Goal: Task Accomplishment & Management: Use online tool/utility

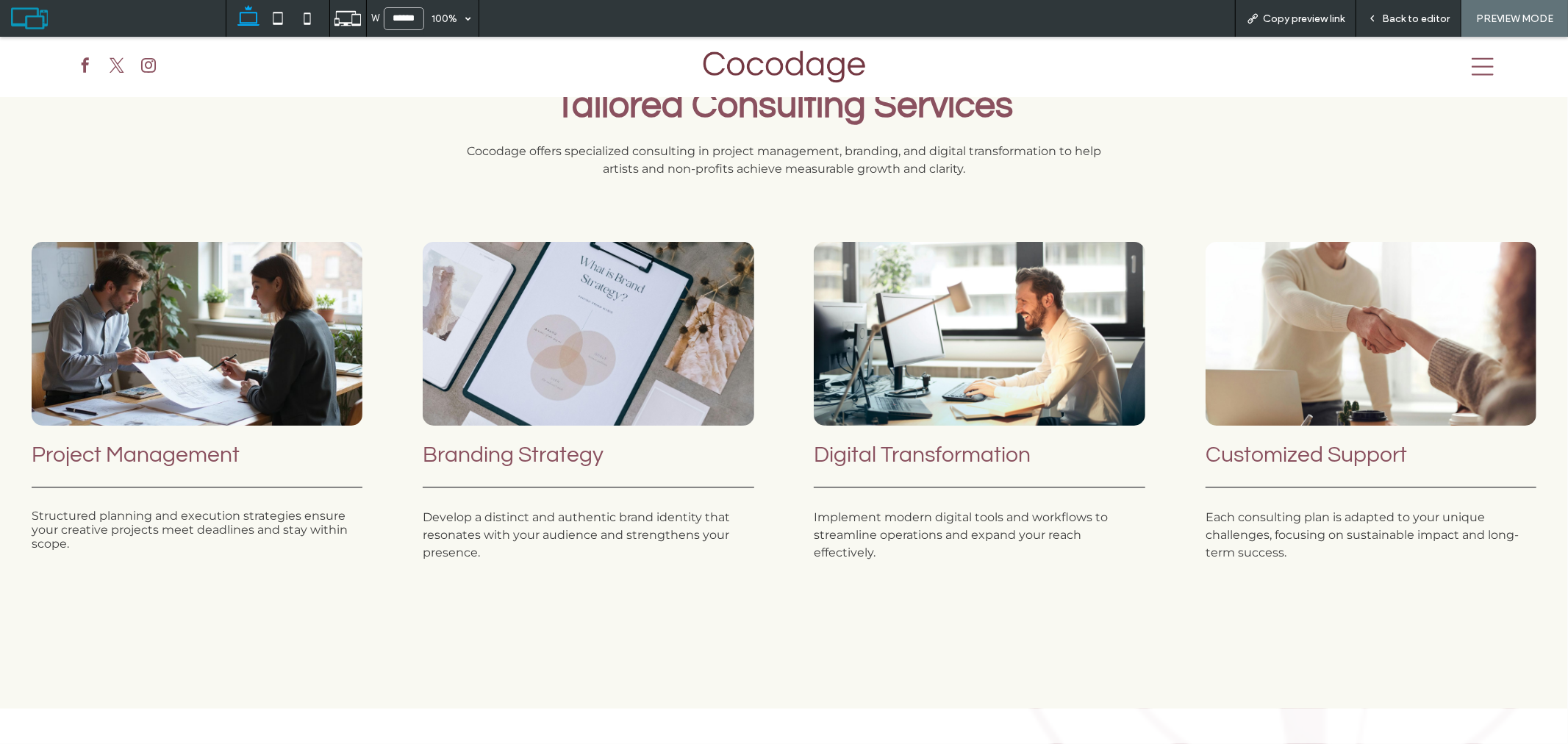
scroll to position [1633, 0]
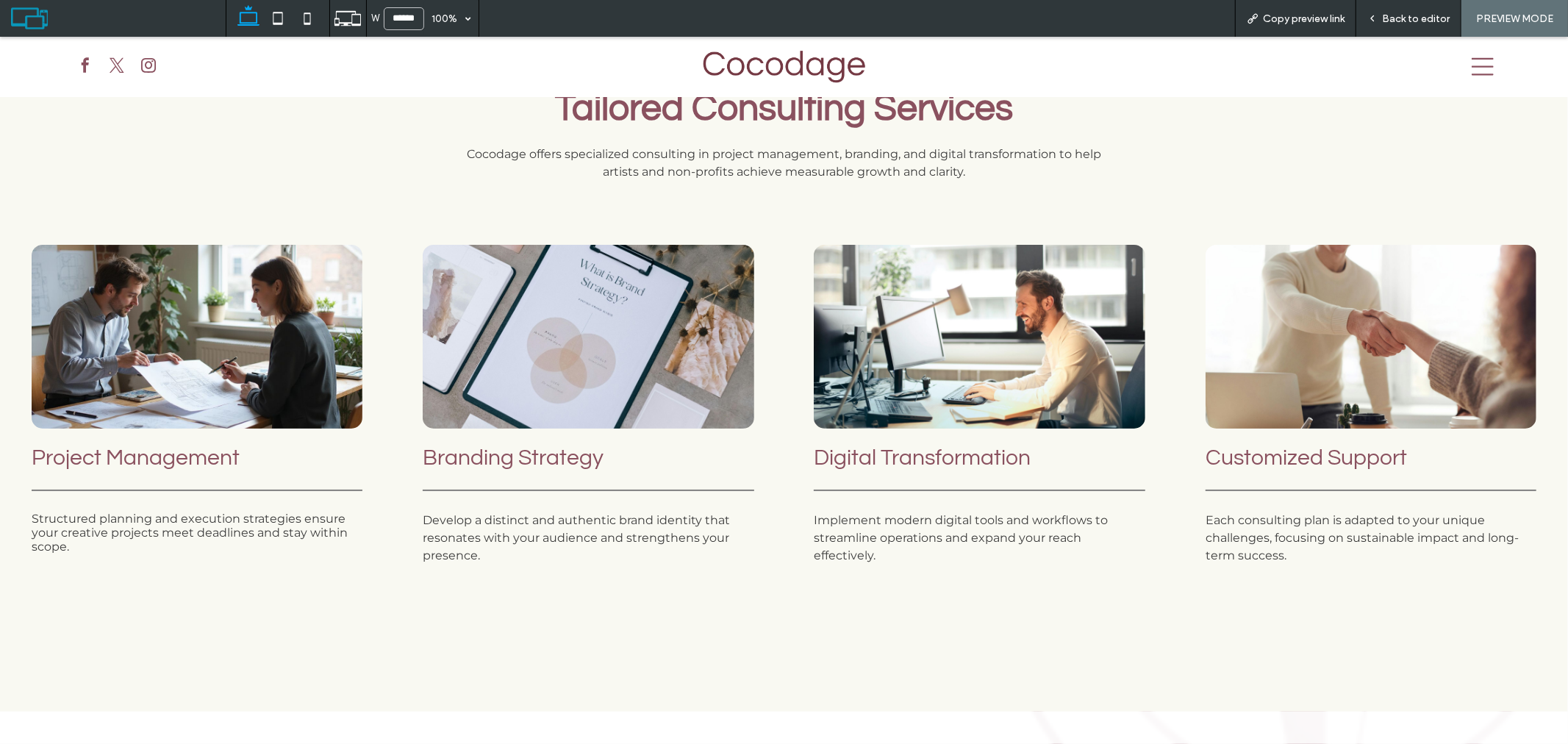
click at [446, 625] on div "Tailored Consulting Services Cocodage offers specialized consulting in project …" at bounding box center [784, 307] width 1568 height 807
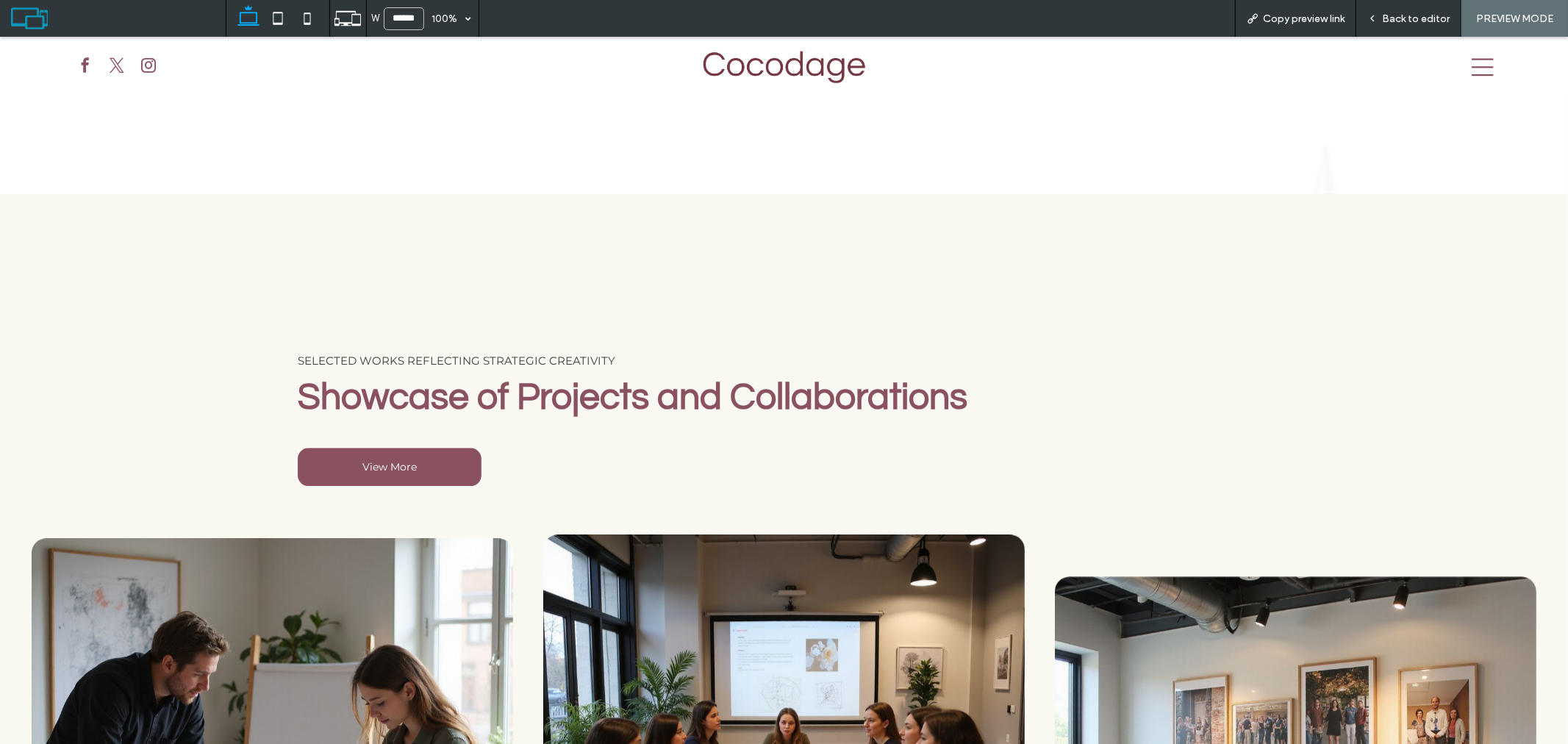
scroll to position [2858, 0]
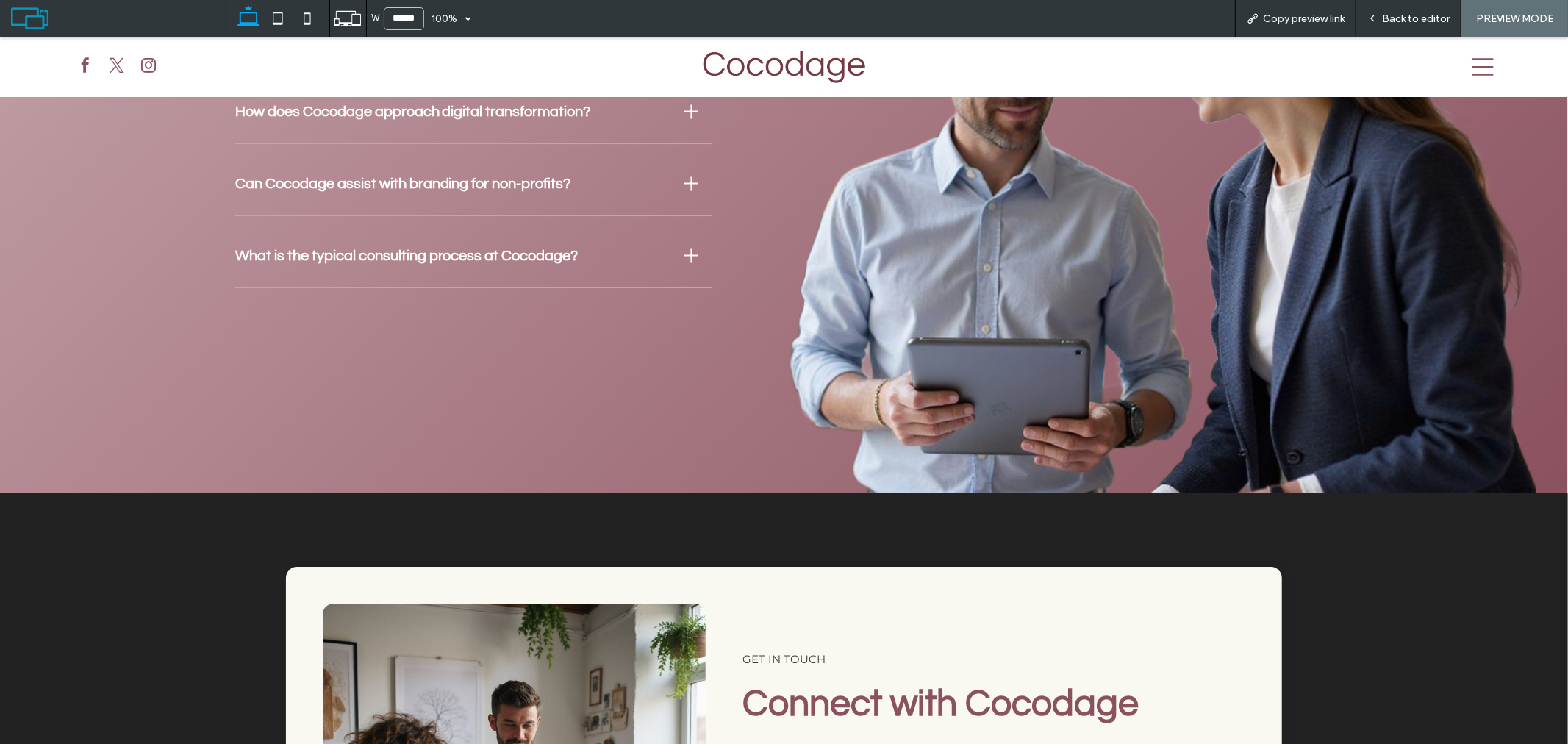
click at [201, 334] on div "Strategic Consulting for Creative Impact Frequently Asked Questions What types …" at bounding box center [378, 198] width 693 height 588
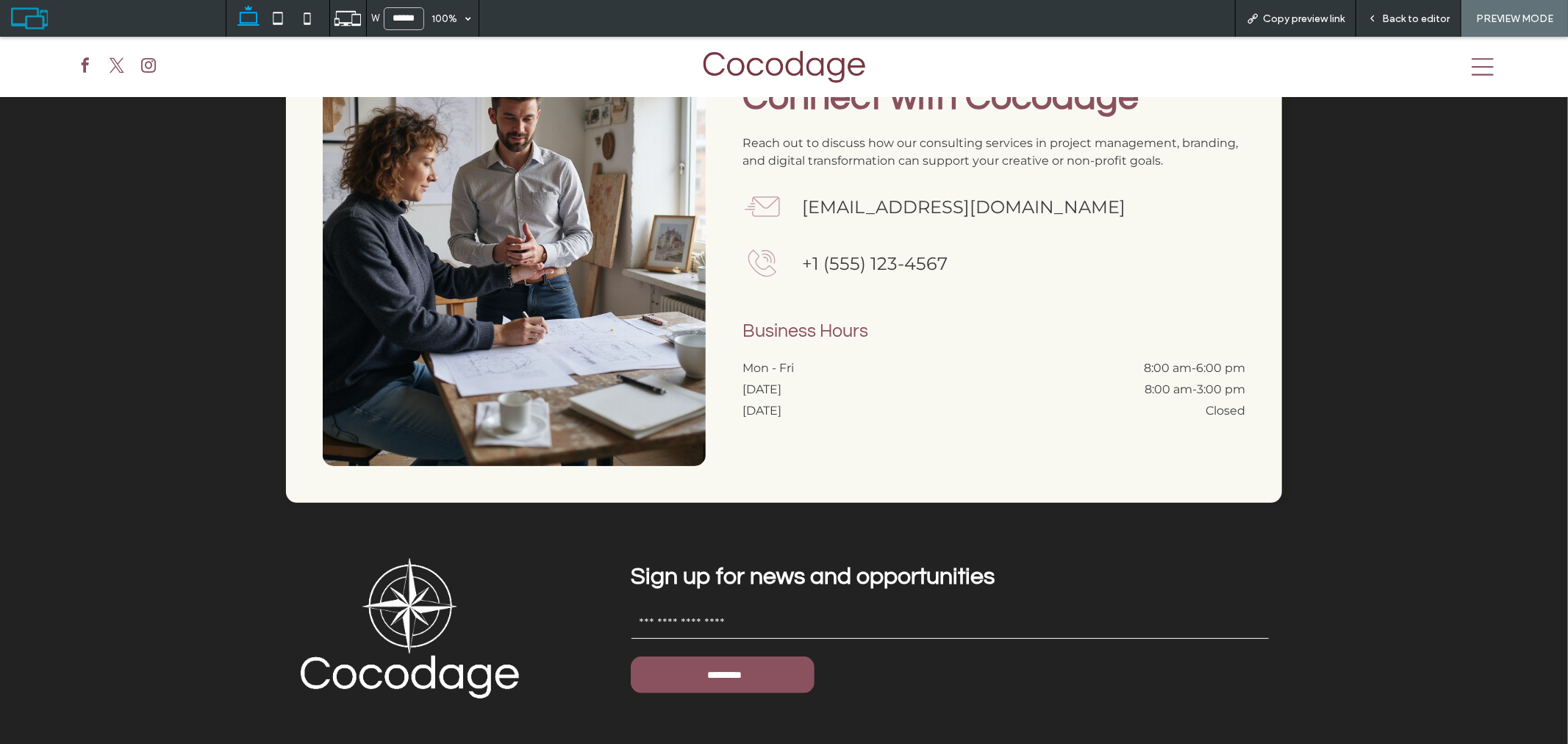
scroll to position [4944, 0]
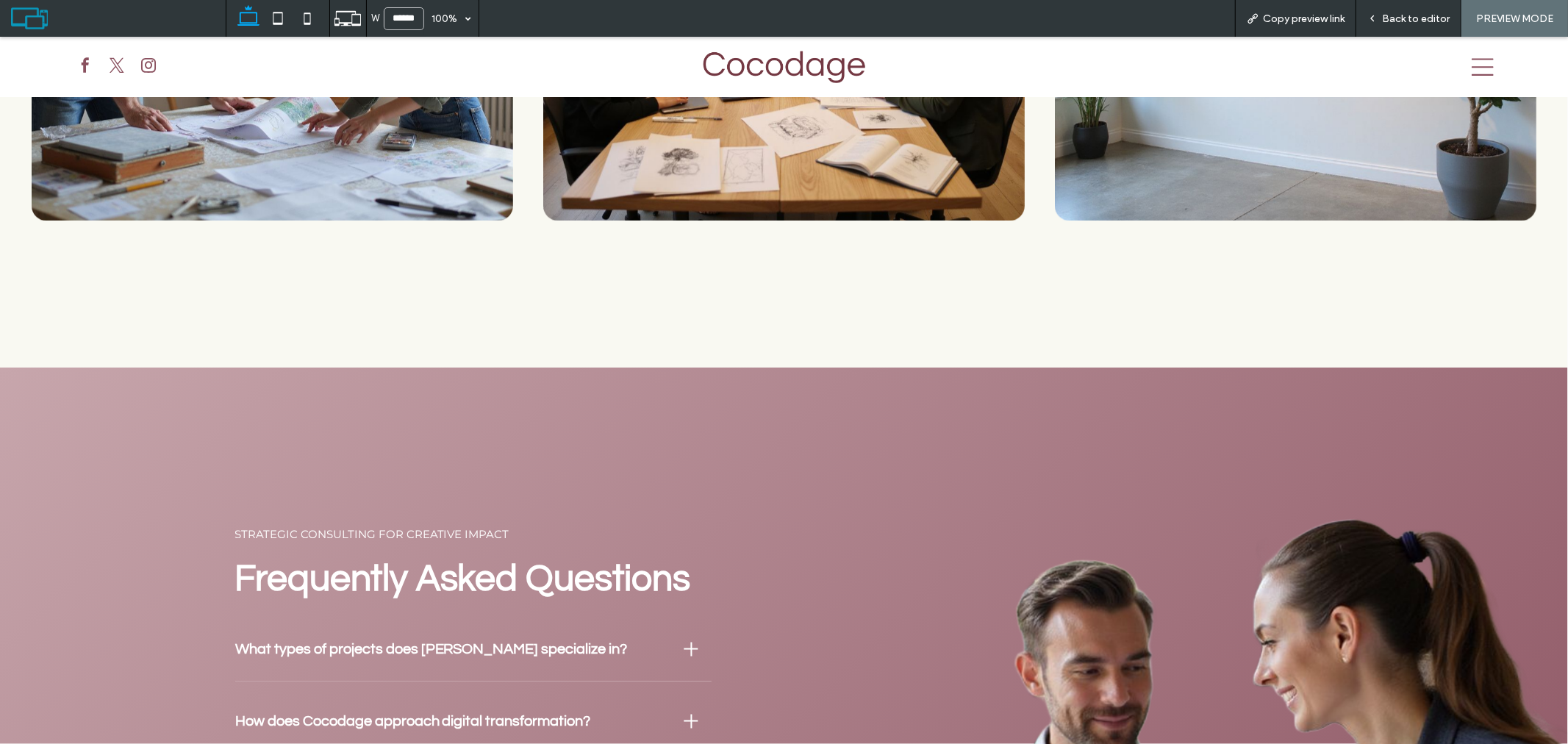
drag, startPoint x: 1432, startPoint y: 19, endPoint x: 1420, endPoint y: 55, distance: 37.9
click at [1432, 19] on span "Back to editor" at bounding box center [1415, 18] width 68 height 12
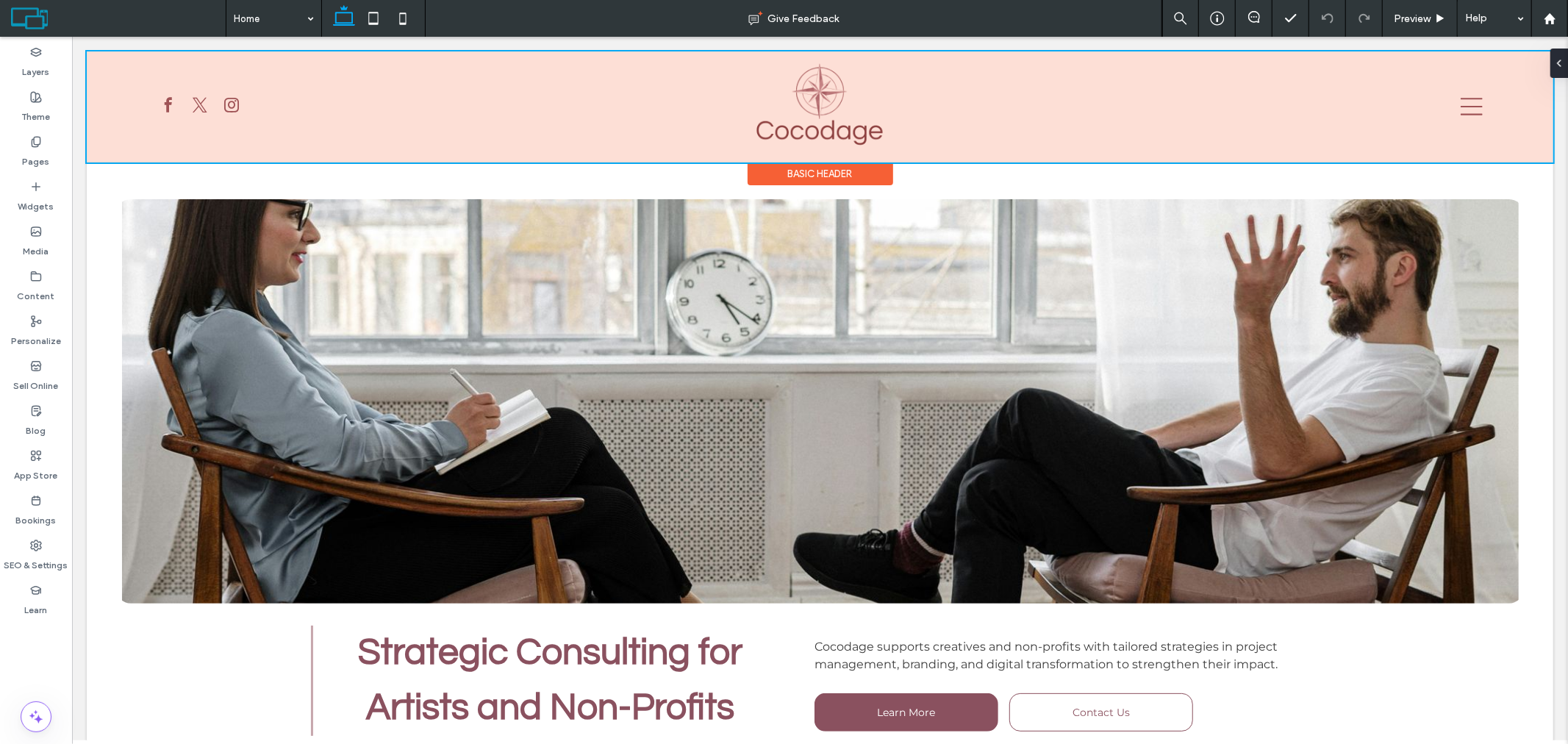
click at [864, 121] on div at bounding box center [819, 106] width 1467 height 111
click at [817, 105] on div at bounding box center [819, 106] width 1467 height 111
click at [817, 92] on div at bounding box center [819, 106] width 1467 height 111
click at [825, 172] on div "Basic Header" at bounding box center [820, 173] width 146 height 23
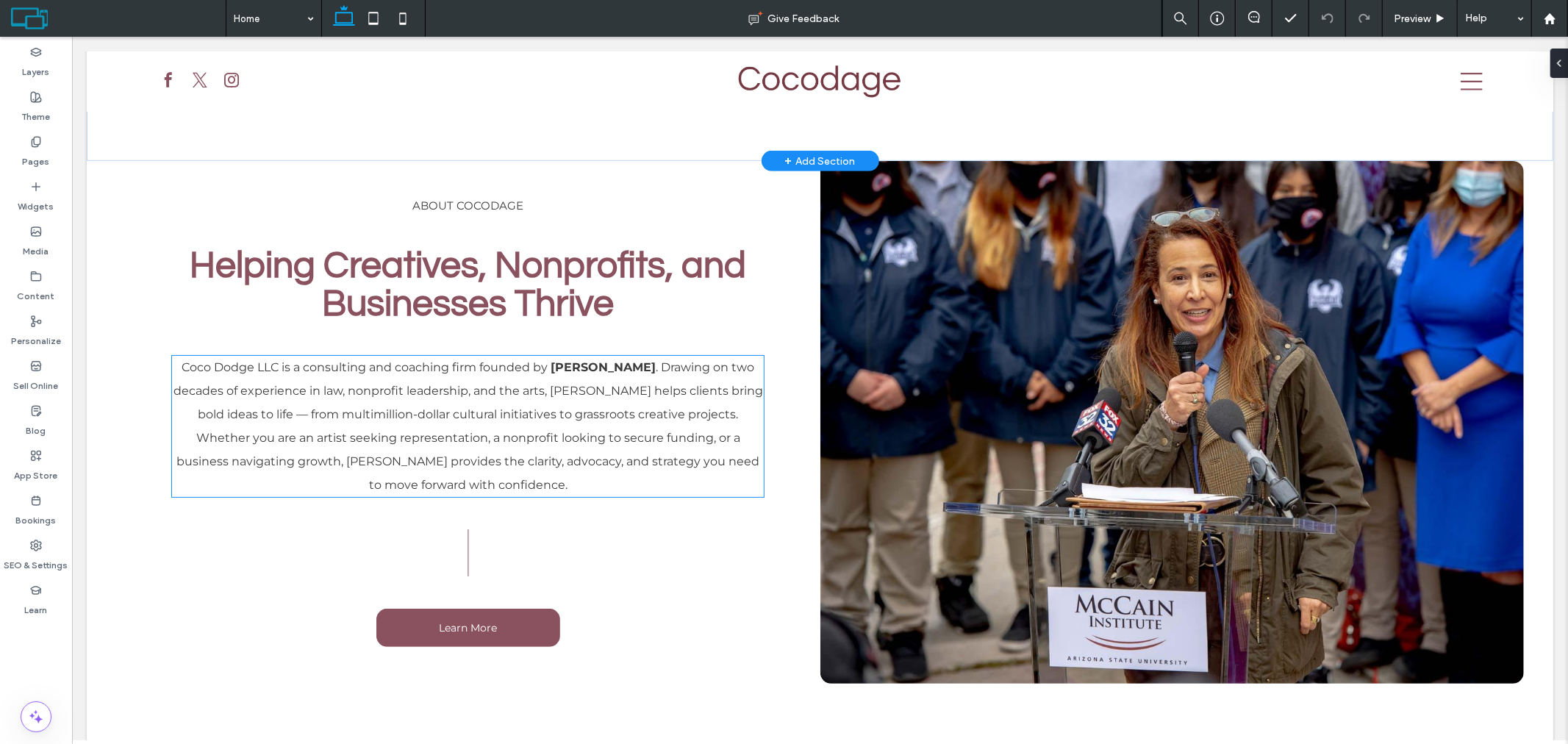
scroll to position [652, 0]
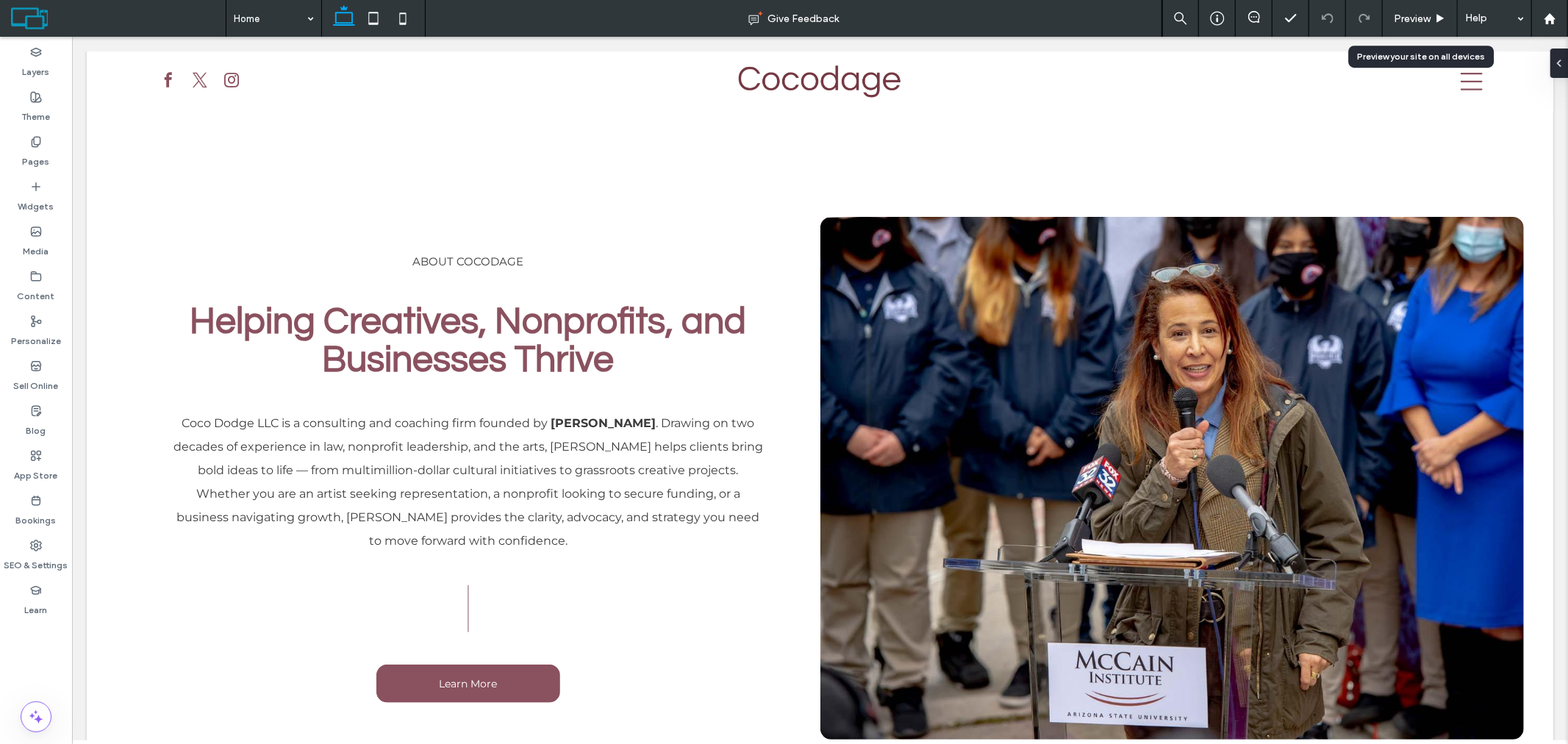
click at [1434, 17] on div "Preview" at bounding box center [1420, 18] width 74 height 12
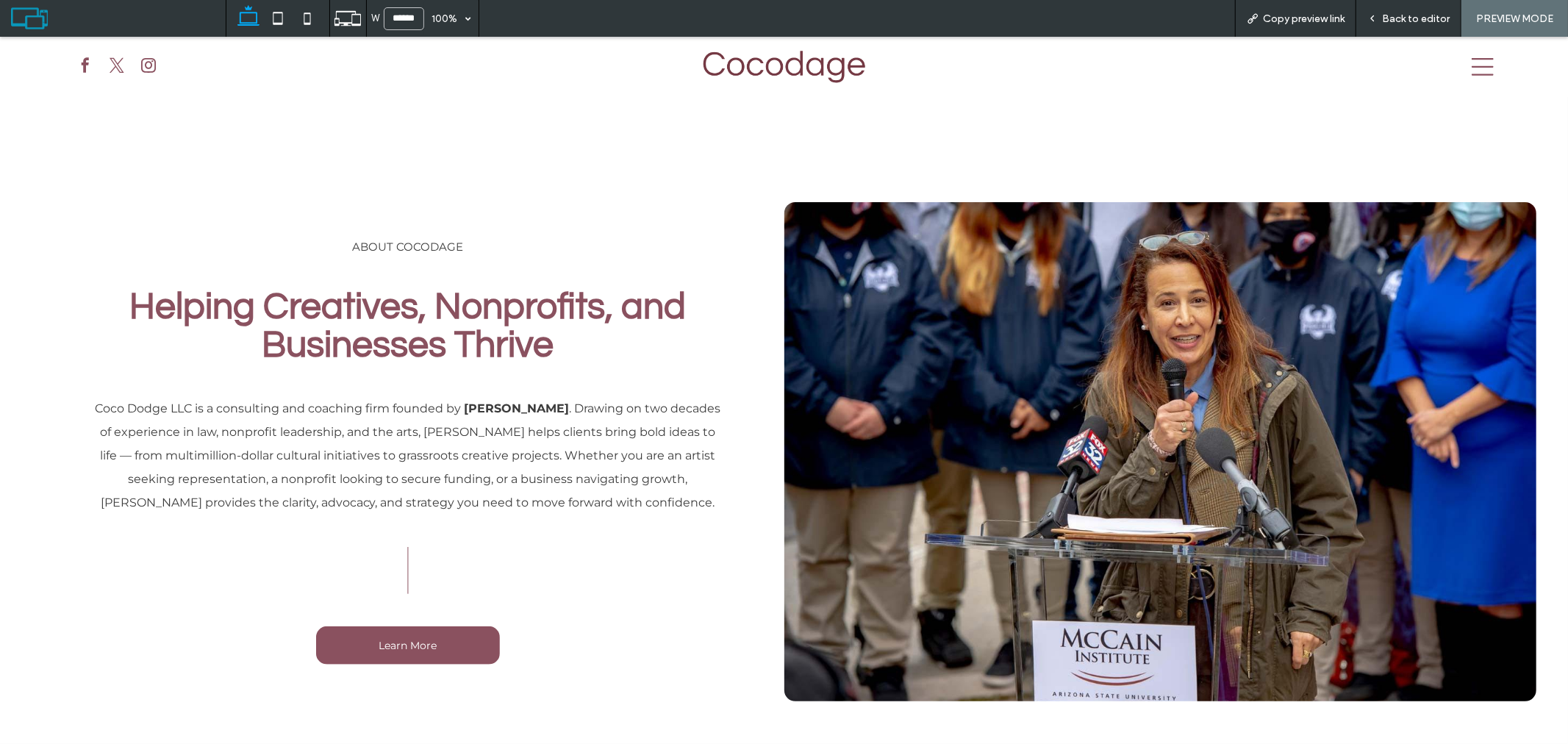
scroll to position [638, 0]
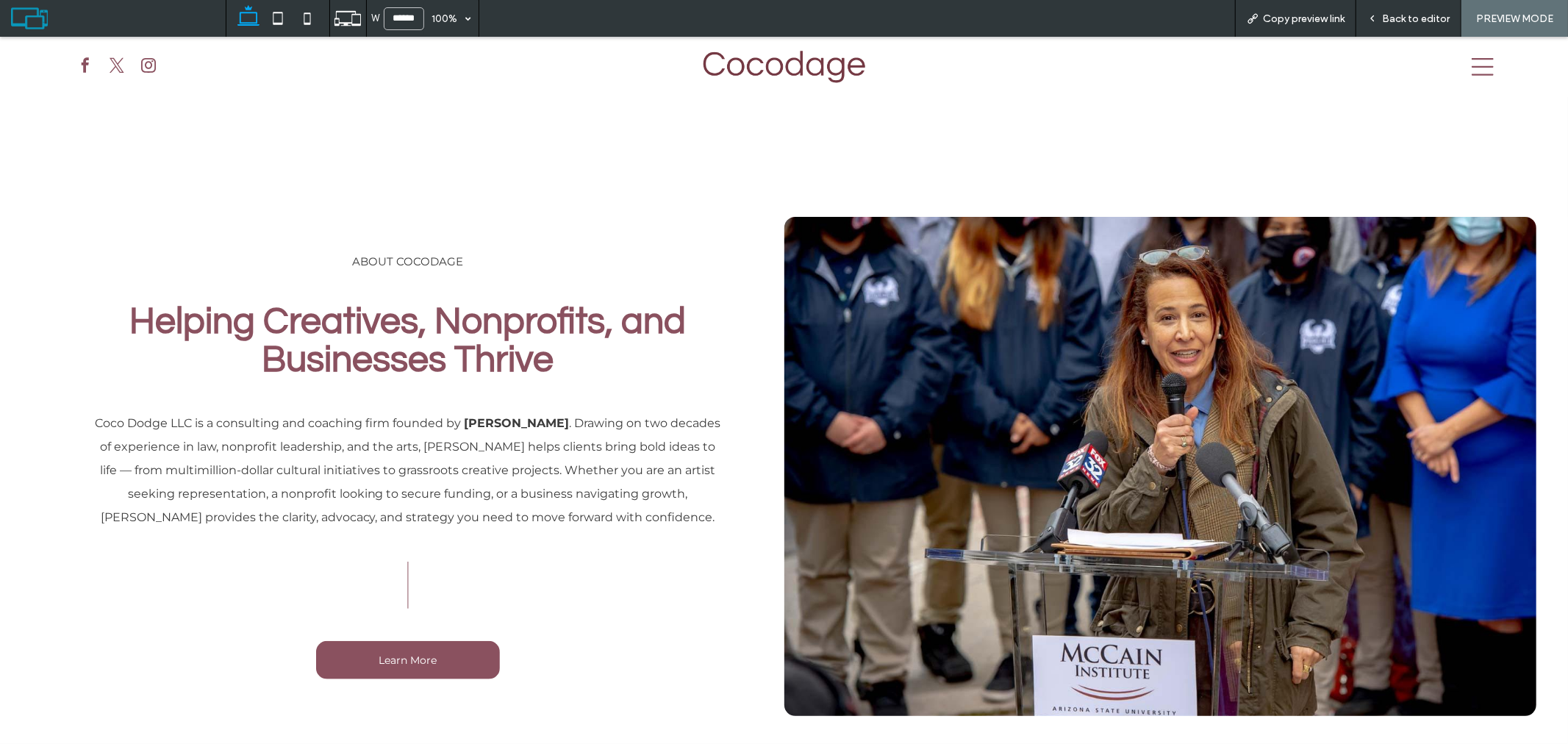
click at [1409, 24] on div "Back to editor" at bounding box center [1409, 18] width 105 height 36
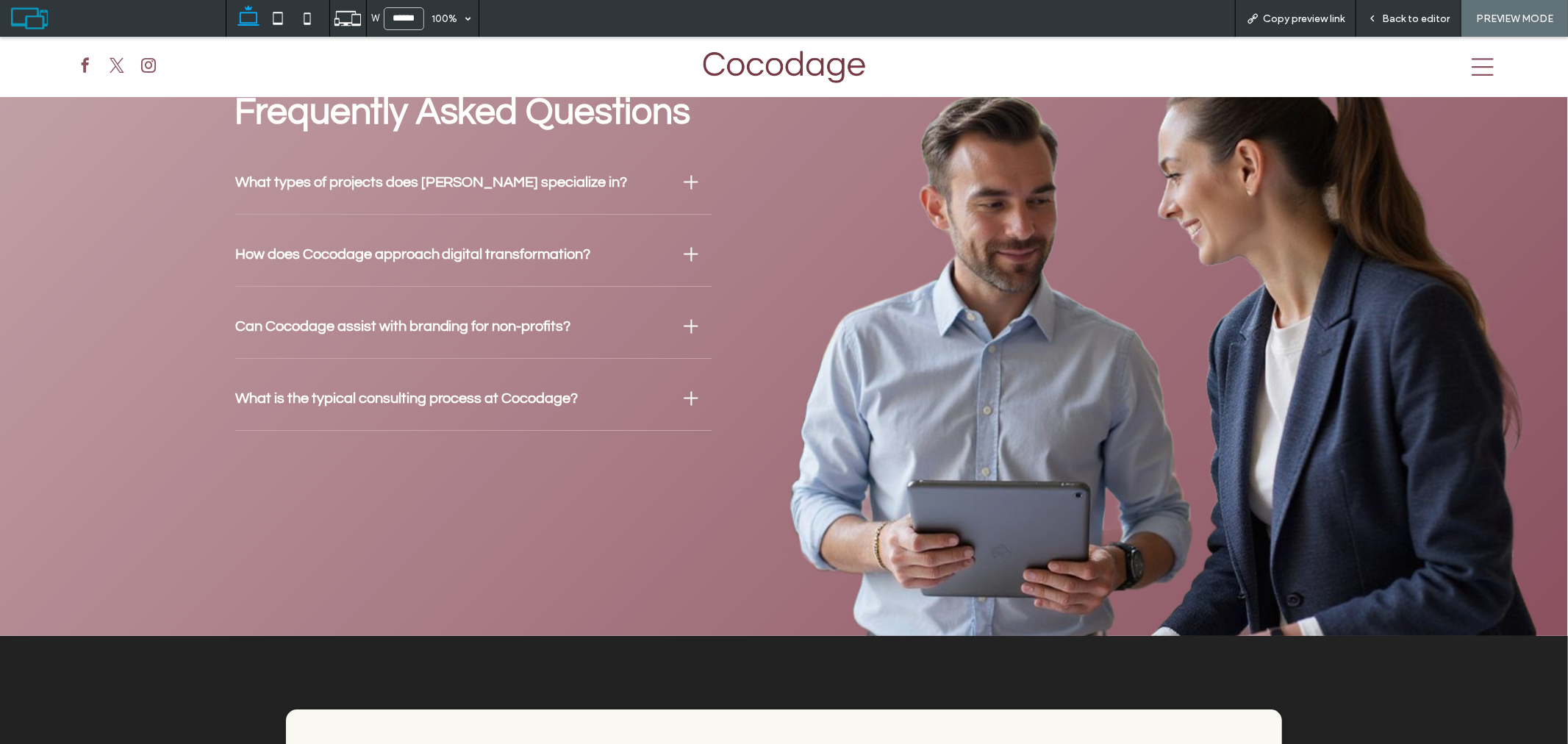
scroll to position [4160, 0]
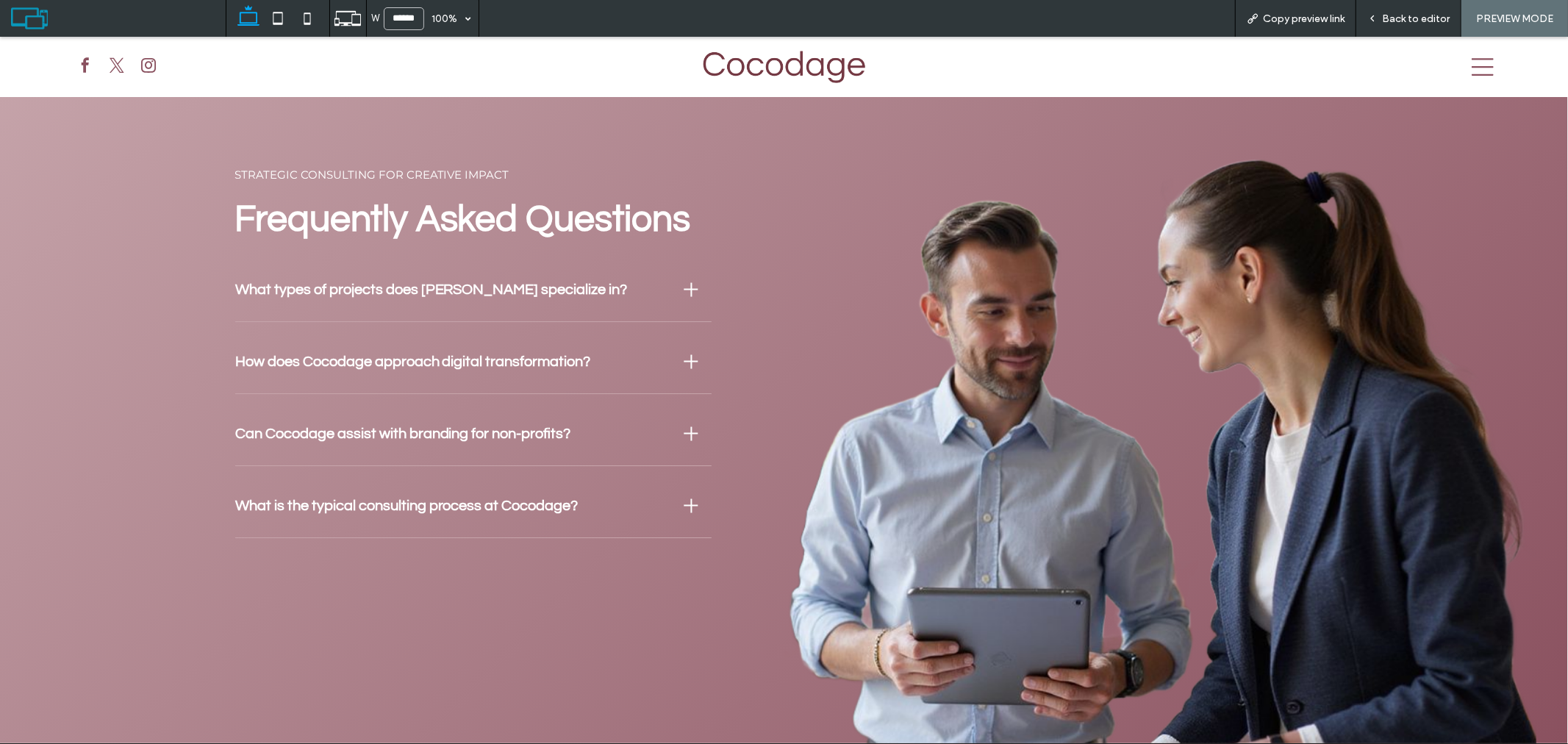
click at [1390, 17] on span "Back to editor" at bounding box center [1415, 18] width 68 height 12
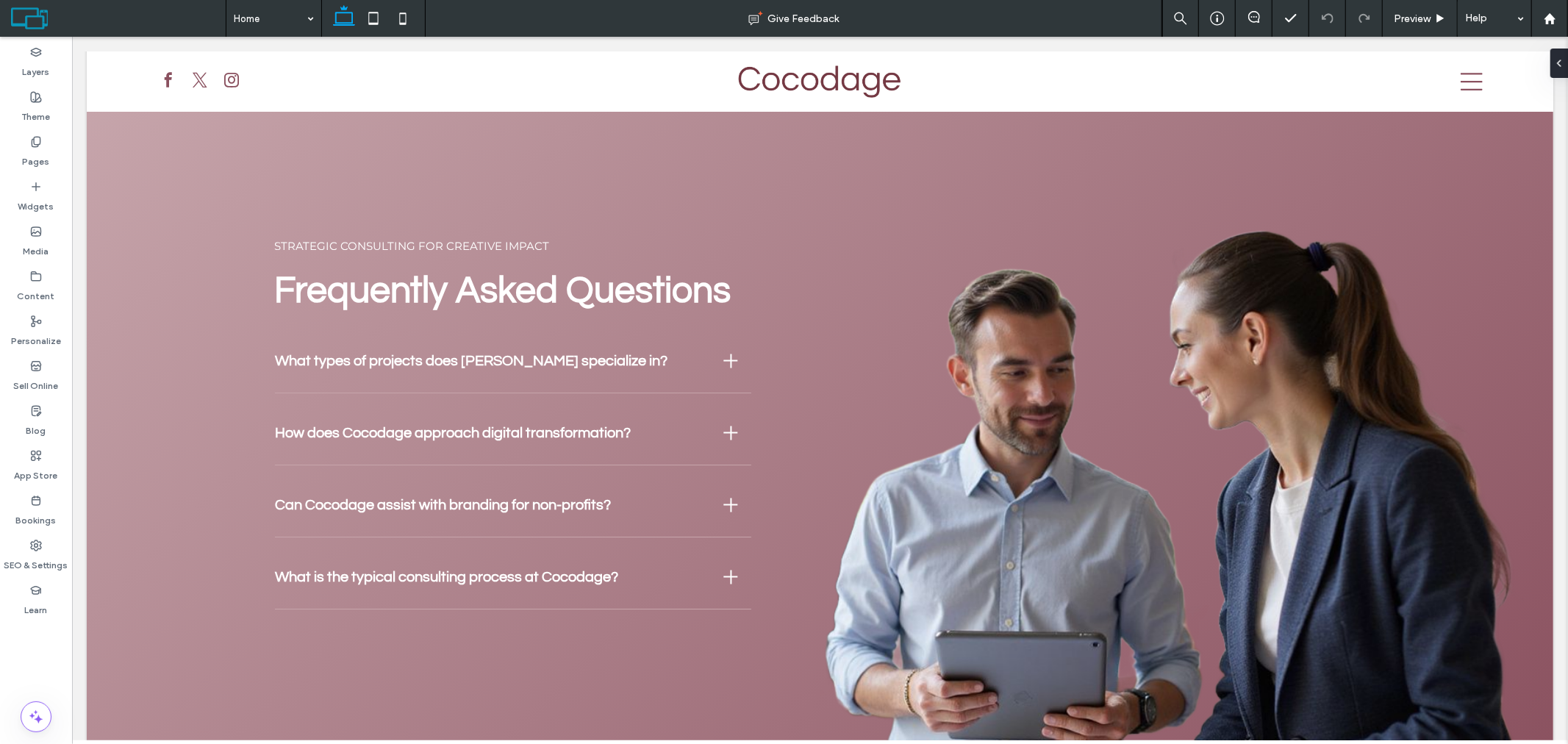
scroll to position [4034, 0]
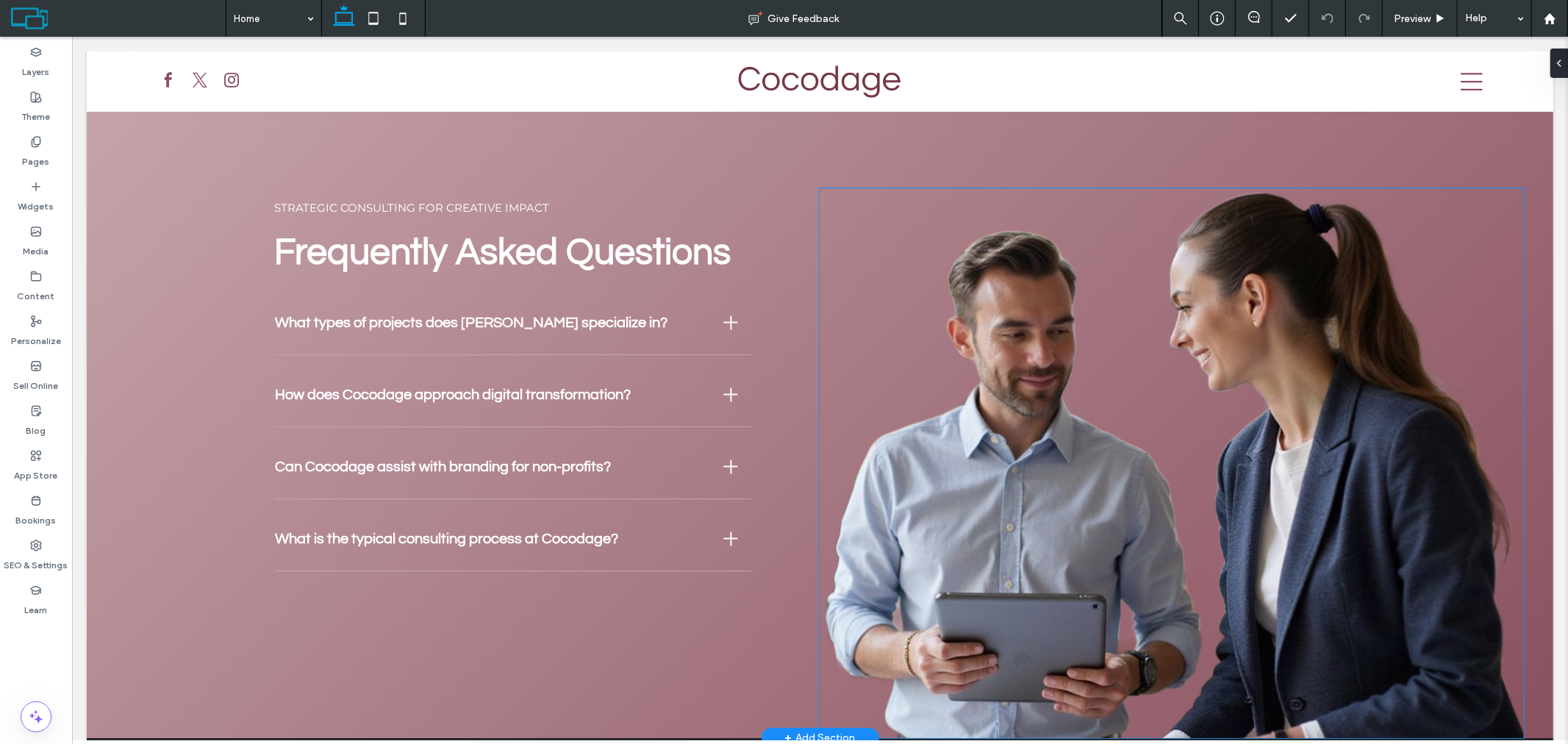
click at [1205, 345] on img at bounding box center [1172, 462] width 705 height 550
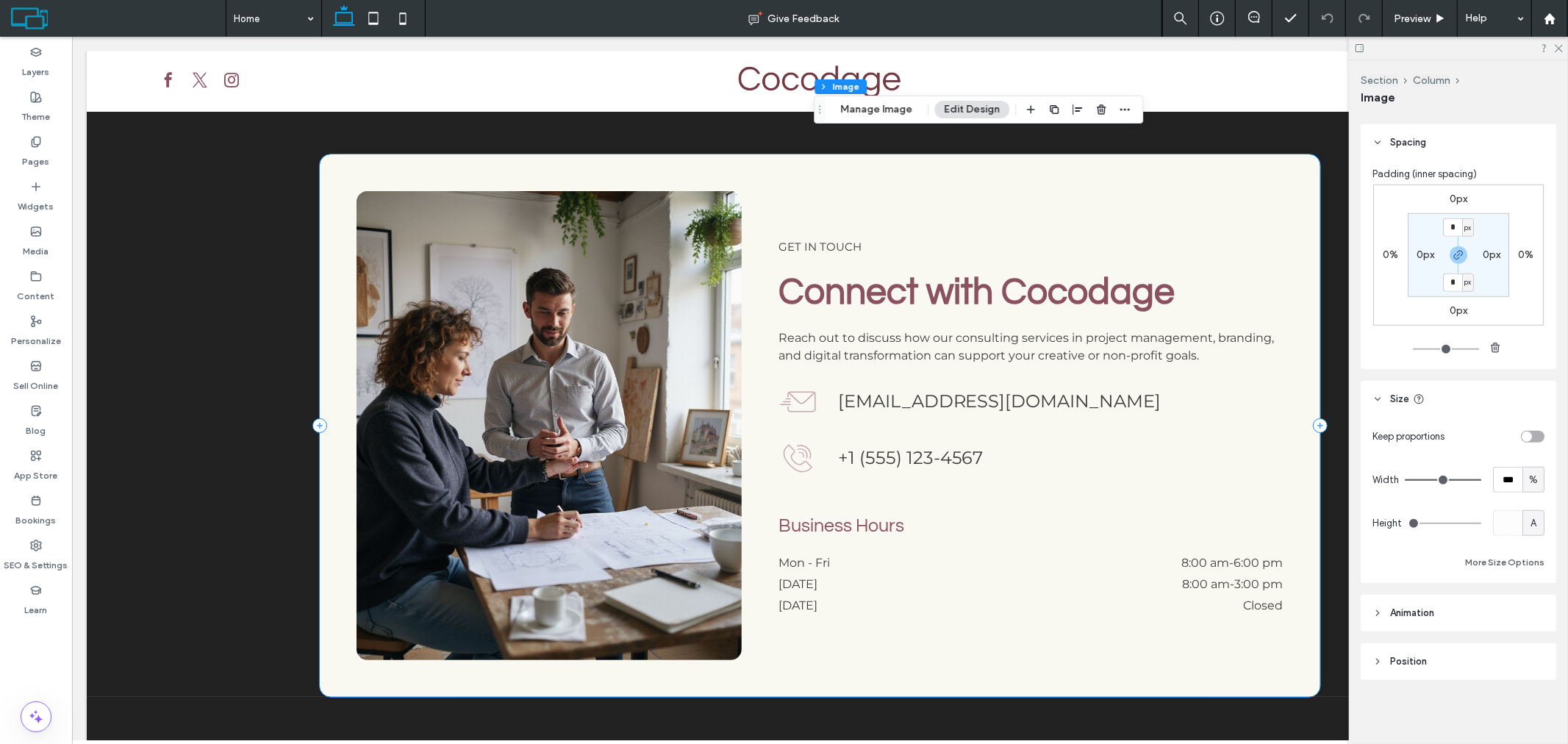
scroll to position [4688, 0]
